Goal: Information Seeking & Learning: Learn about a topic

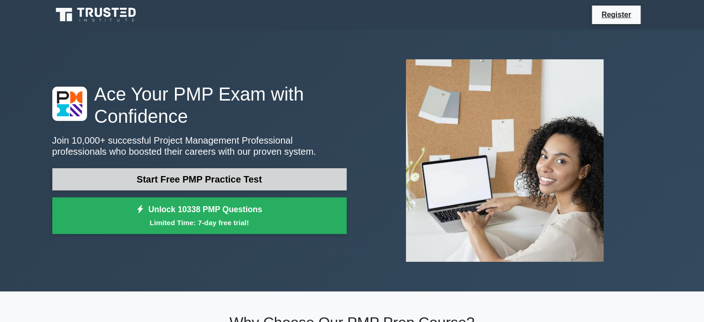
click at [239, 180] on link "Start Free PMP Practice Test" at bounding box center [199, 179] width 294 height 22
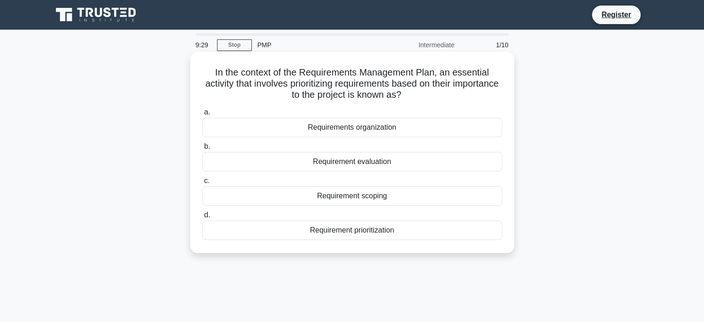
click at [340, 161] on div "Requirement evaluation" at bounding box center [352, 161] width 300 height 19
click at [202, 149] on input "b. Requirement evaluation" at bounding box center [202, 146] width 0 height 6
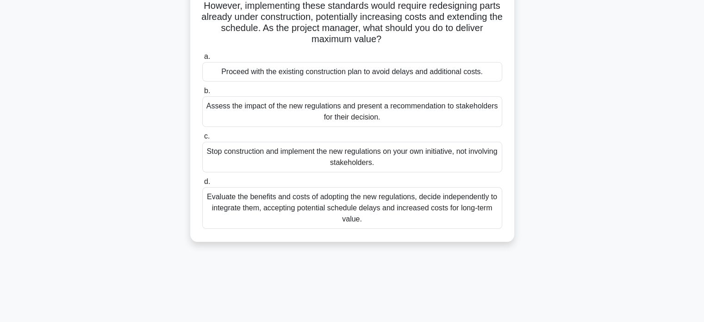
scroll to position [93, 0]
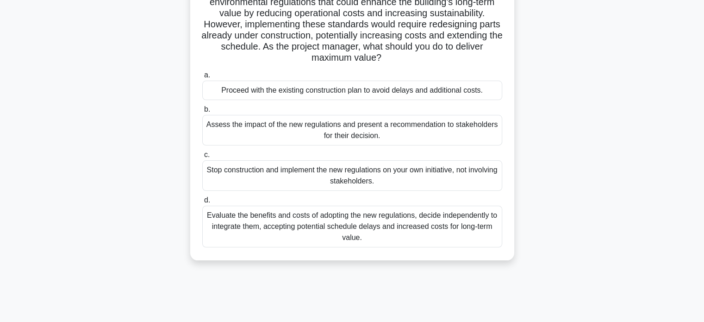
click at [352, 142] on div "Assess the impact of the new regulations and present a recommendation to stakeh…" at bounding box center [352, 130] width 300 height 31
click at [202, 112] on input "b. Assess the impact of the new regulations and present a recommendation to sta…" at bounding box center [202, 109] width 0 height 6
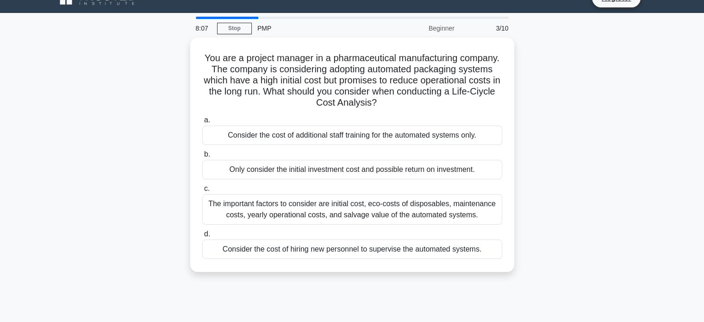
scroll to position [19, 0]
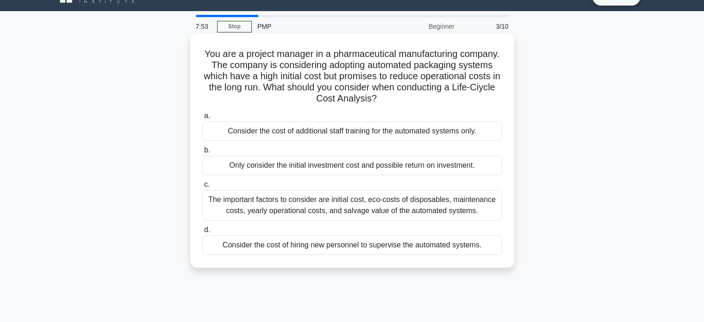
click at [459, 212] on div "The important factors to consider are initial cost, eco-costs of disposables, m…" at bounding box center [352, 205] width 300 height 31
click at [202, 187] on input "c. The important factors to consider are initial cost, eco-costs of disposables…" at bounding box center [202, 184] width 0 height 6
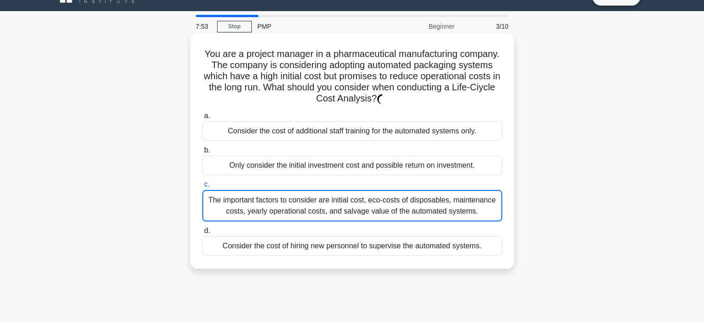
scroll to position [0, 0]
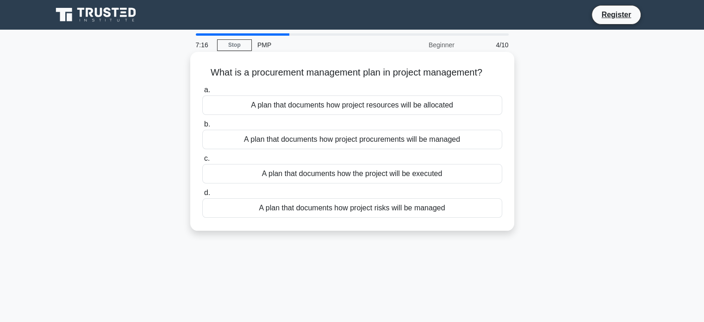
click at [466, 140] on div "A plan that documents how project procurements will be managed" at bounding box center [352, 139] width 300 height 19
click at [202, 127] on input "b. A plan that documents how project procurements will be managed" at bounding box center [202, 124] width 0 height 6
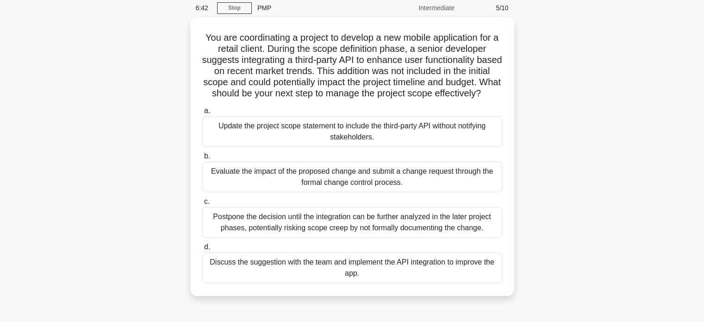
scroll to position [56, 0]
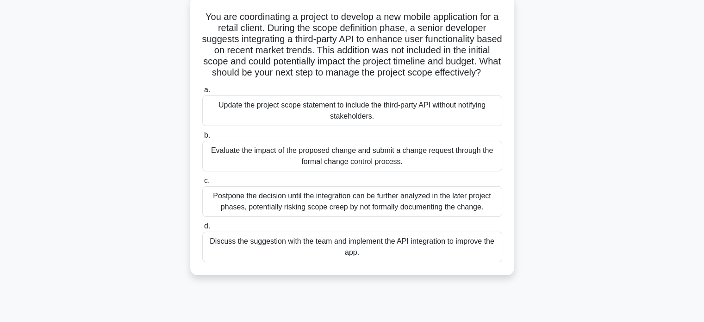
click at [433, 163] on div "Evaluate the impact of the proposed change and submit a change request through …" at bounding box center [352, 156] width 300 height 31
click at [202, 138] on input "b. Evaluate the impact of the proposed change and submit a change request throu…" at bounding box center [202, 135] width 0 height 6
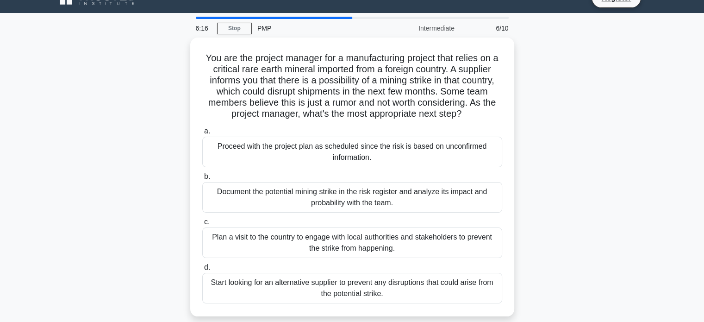
scroll to position [19, 0]
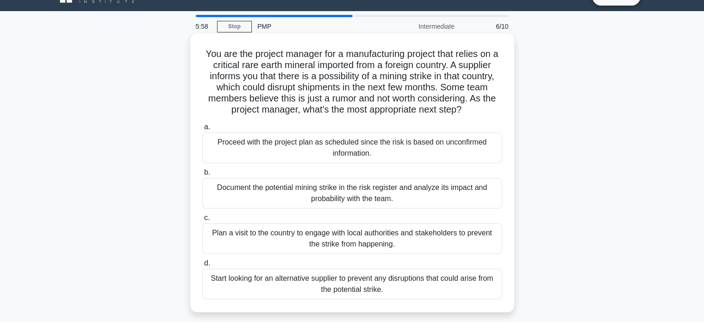
click at [429, 187] on div "Document the potential mining strike in the risk register and analyze its impac…" at bounding box center [352, 193] width 300 height 31
click at [202, 175] on input "b. Document the potential mining strike in the risk register and analyze its im…" at bounding box center [202, 172] width 0 height 6
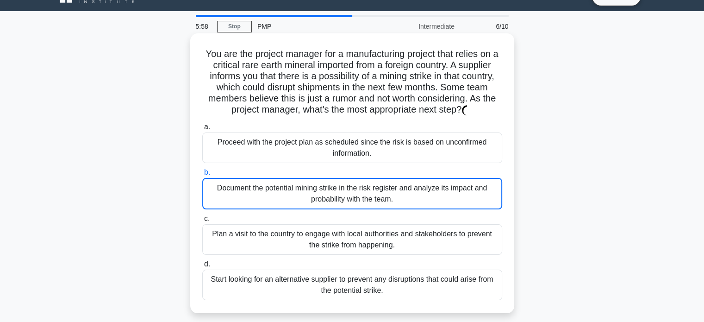
scroll to position [0, 0]
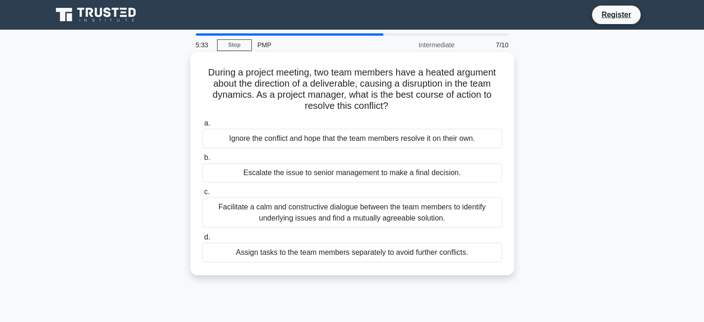
click at [405, 212] on div "Facilitate a calm and constructive dialogue between the team members to identif…" at bounding box center [352, 212] width 300 height 31
click at [202, 195] on input "c. Facilitate a calm and constructive dialogue between the team members to iden…" at bounding box center [202, 192] width 0 height 6
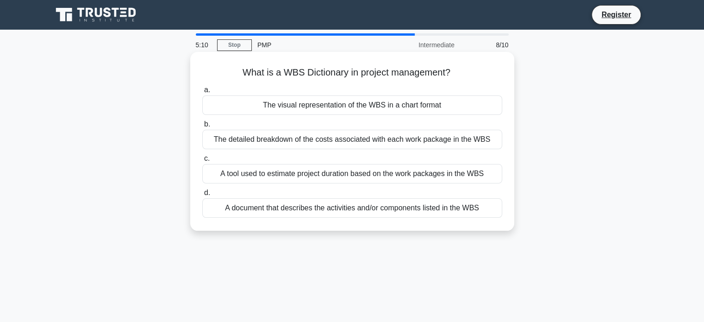
click at [381, 209] on div "A document that describes the activities and/or components listed in the WBS" at bounding box center [352, 207] width 300 height 19
click at [202, 196] on input "d. A document that describes the activities and/or components listed in the WBS" at bounding box center [202, 193] width 0 height 6
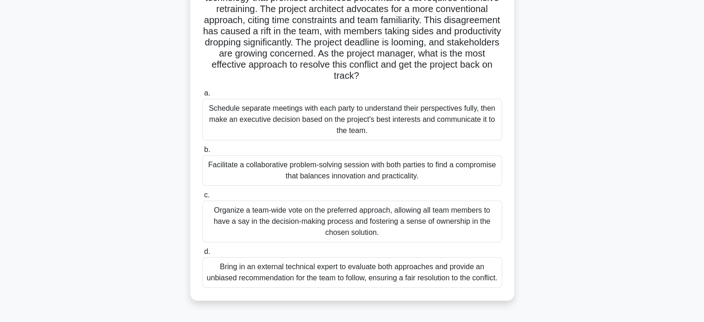
scroll to position [111, 0]
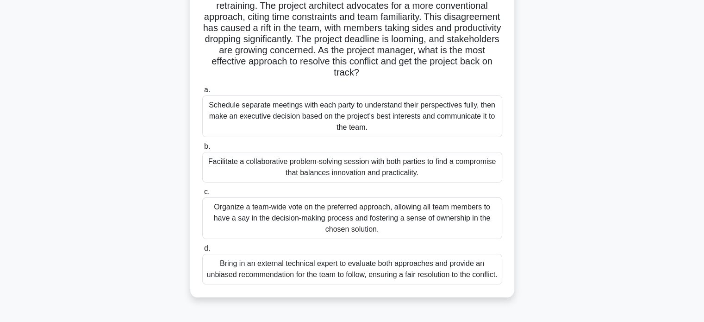
click at [386, 166] on div "Facilitate a collaborative problem-solving session with both parties to find a …" at bounding box center [352, 167] width 300 height 31
click at [202, 149] on input "b. Facilitate a collaborative problem-solving session with both parties to find…" at bounding box center [202, 146] width 0 height 6
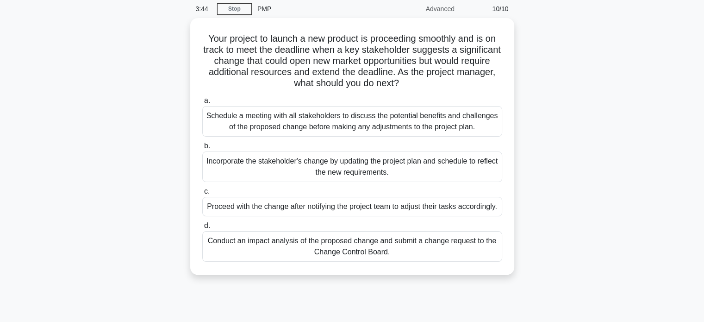
scroll to position [37, 0]
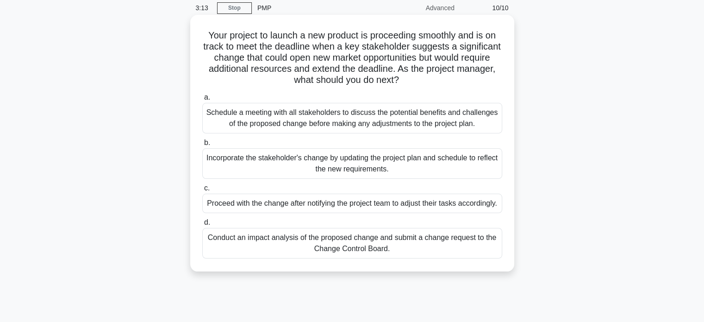
click at [464, 110] on div "Schedule a meeting with all stakeholders to discuss the potential benefits and …" at bounding box center [352, 118] width 300 height 31
click at [202, 100] on input "a. Schedule a meeting with all stakeholders to discuss the potential benefits a…" at bounding box center [202, 97] width 0 height 6
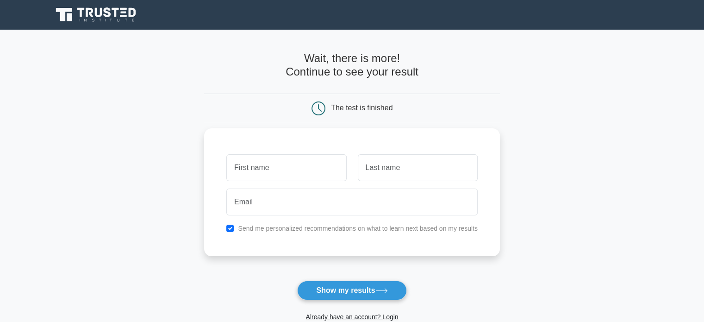
click at [349, 171] on div at bounding box center [286, 167] width 131 height 34
click at [333, 165] on input "text" at bounding box center [286, 167] width 120 height 27
type input "Navaz"
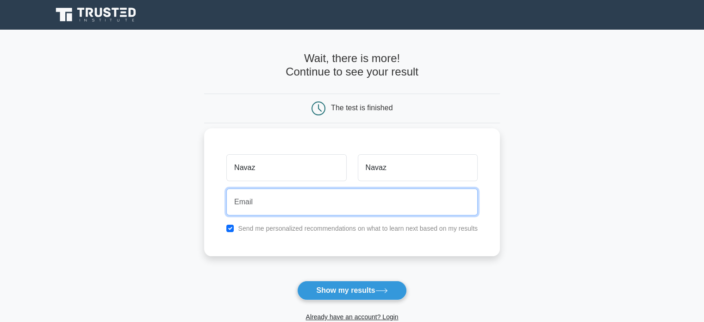
click at [308, 192] on input "email" at bounding box center [351, 201] width 251 height 27
type input "[EMAIL_ADDRESS][DOMAIN_NAME]"
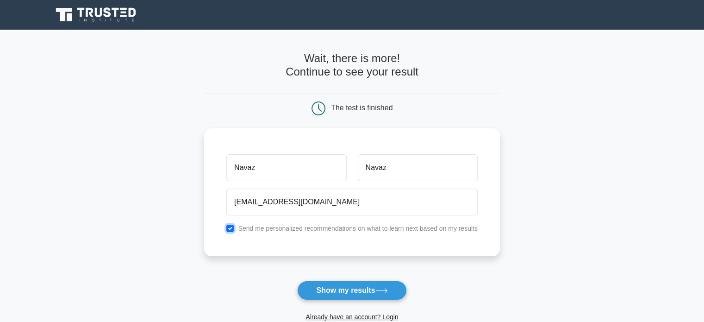
click at [229, 226] on input "checkbox" at bounding box center [229, 227] width 7 height 7
checkbox input "false"
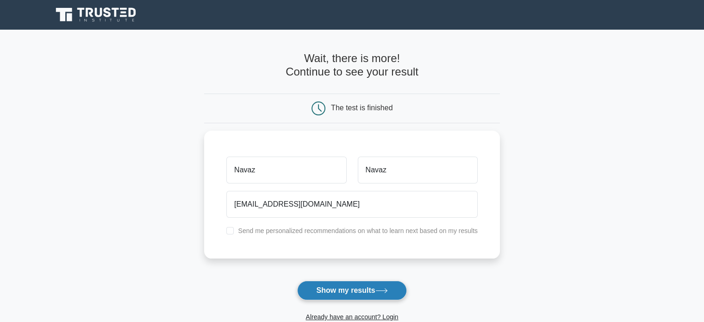
click at [334, 285] on button "Show my results" at bounding box center [351, 289] width 109 height 19
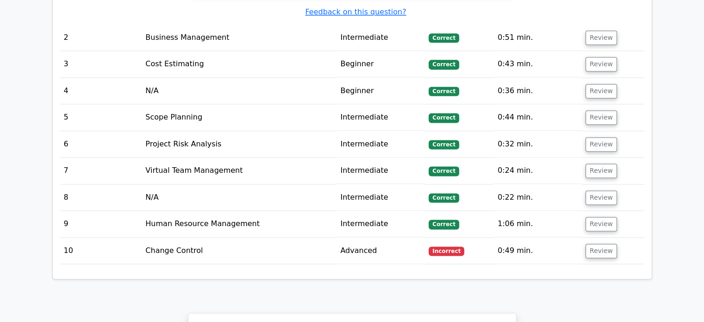
scroll to position [1258, 0]
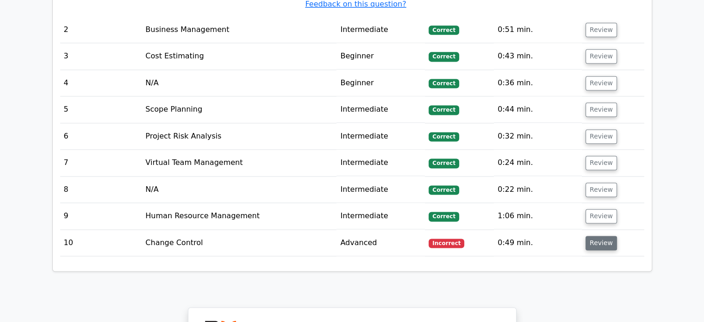
click at [600, 235] on button "Review" at bounding box center [600, 242] width 31 height 14
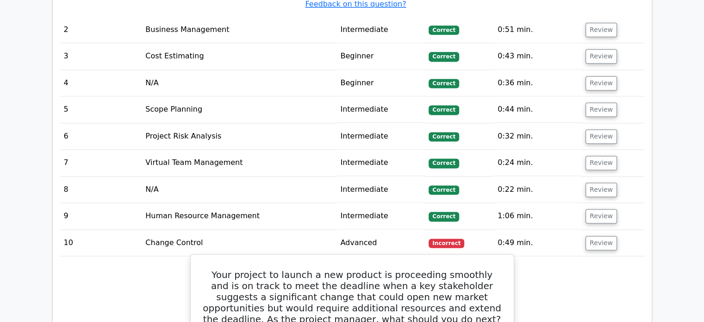
click at [499, 269] on h5 "Your project to launch a new product is proceeding smoothly and is on track to …" at bounding box center [352, 297] width 301 height 56
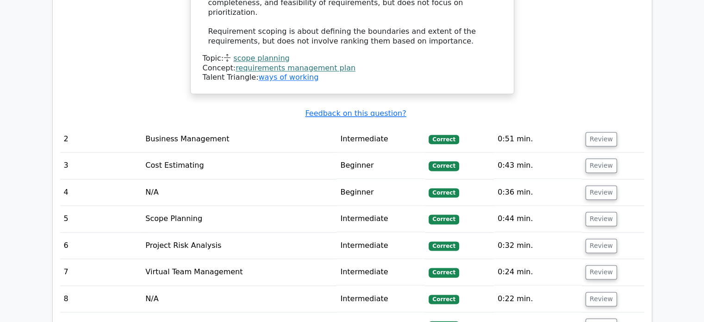
scroll to position [1147, 0]
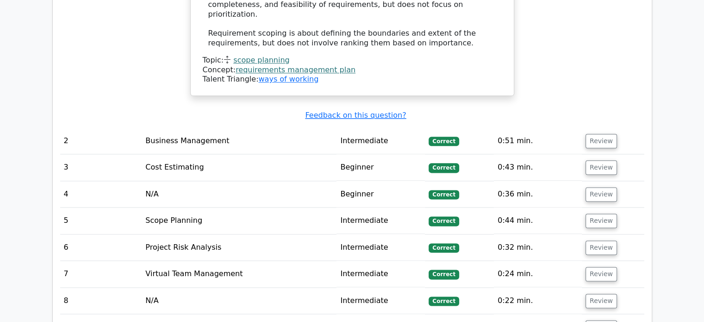
click at [649, 256] on div "Question Analysis Question # Topic Difficulty Result Time Spent Action 1 Scope …" at bounding box center [352, 256] width 599 height 1282
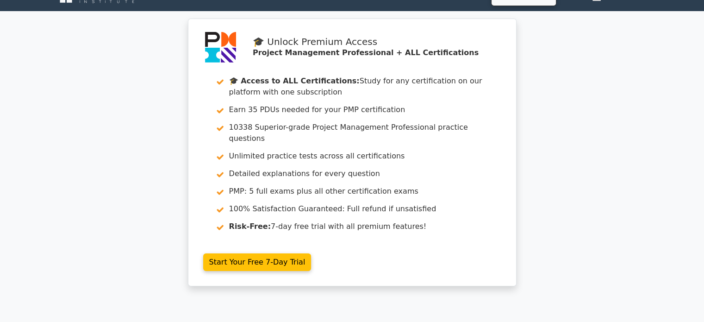
scroll to position [0, 0]
